Goal: Find specific page/section: Find specific page/section

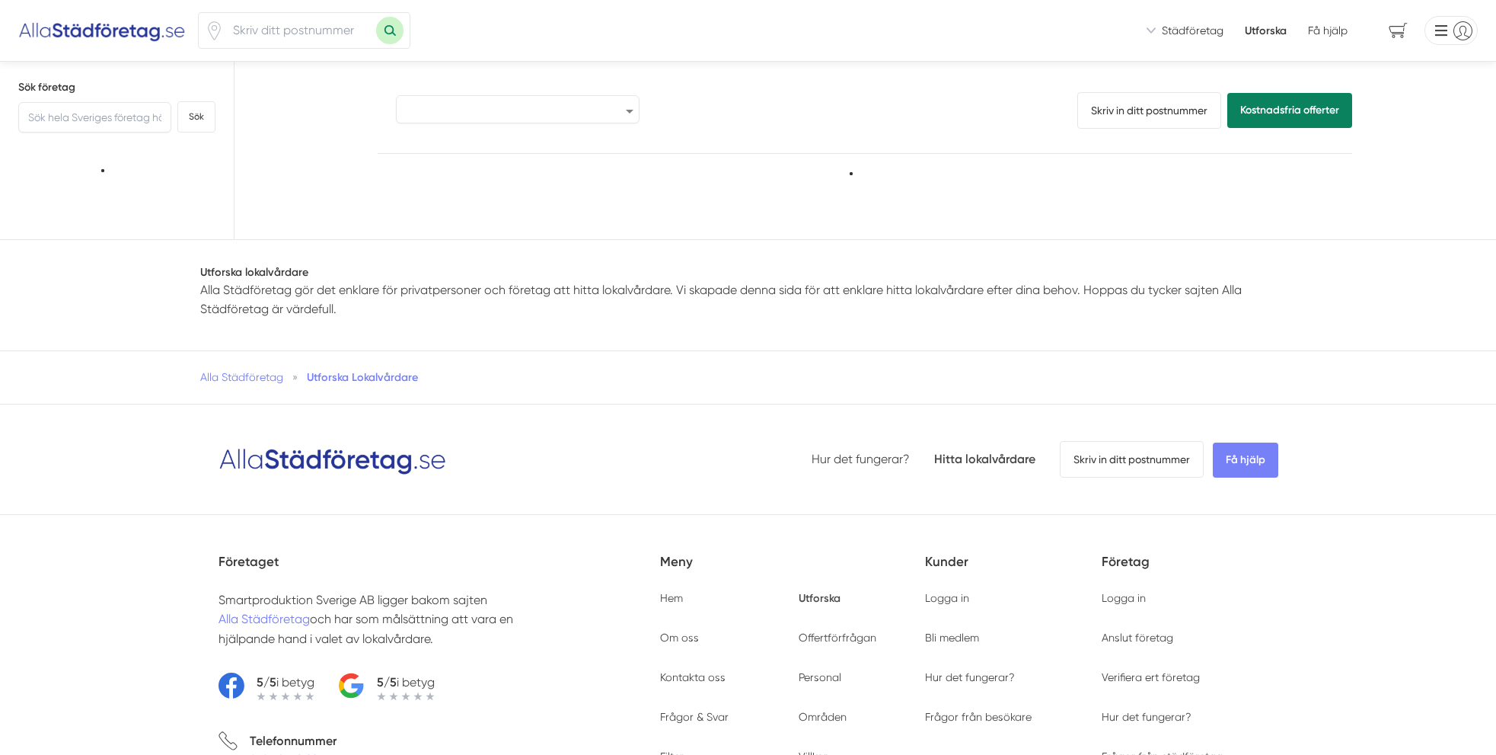
select select "popular"
